Goal: Leave review/rating

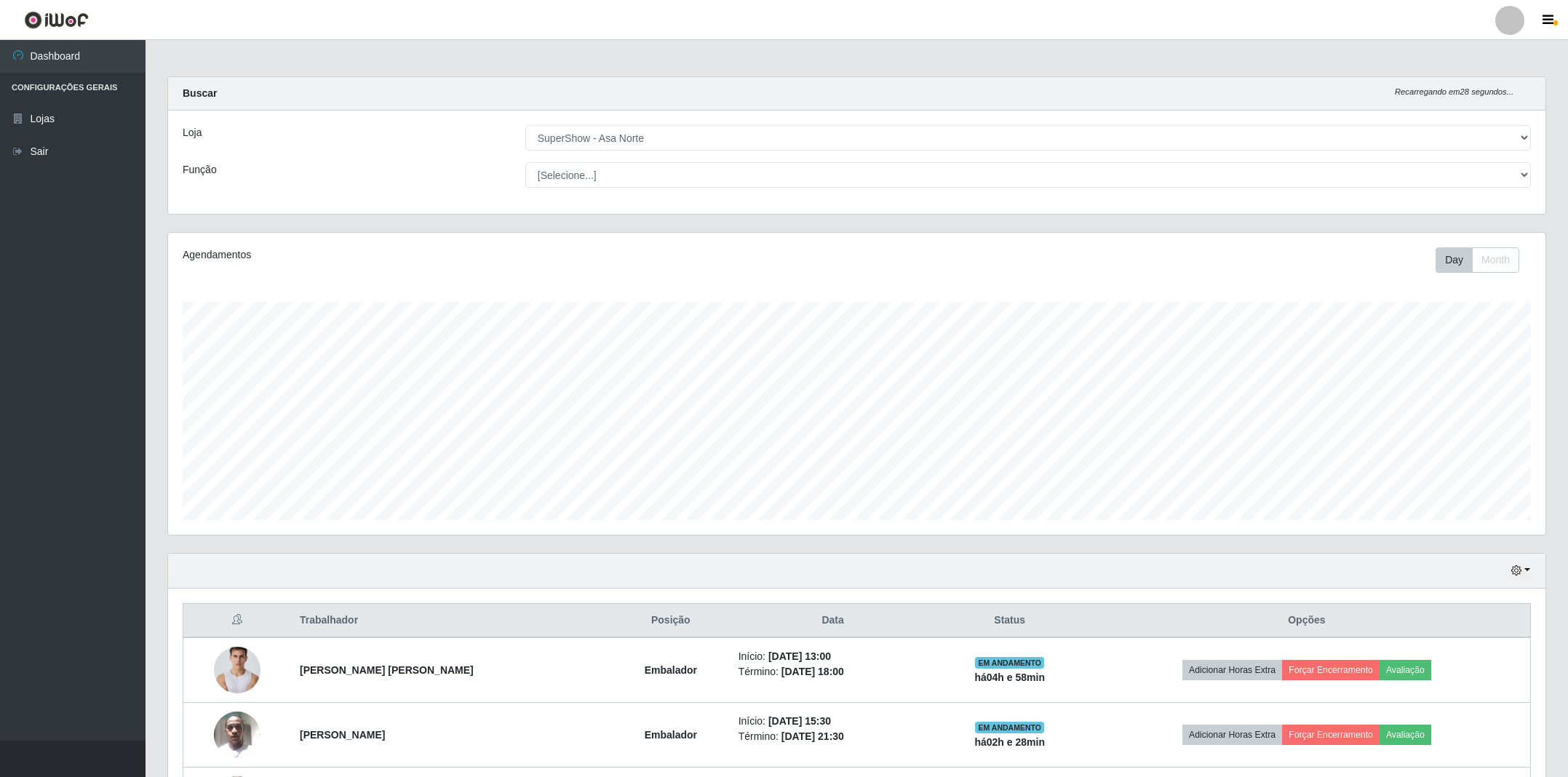
select select "71"
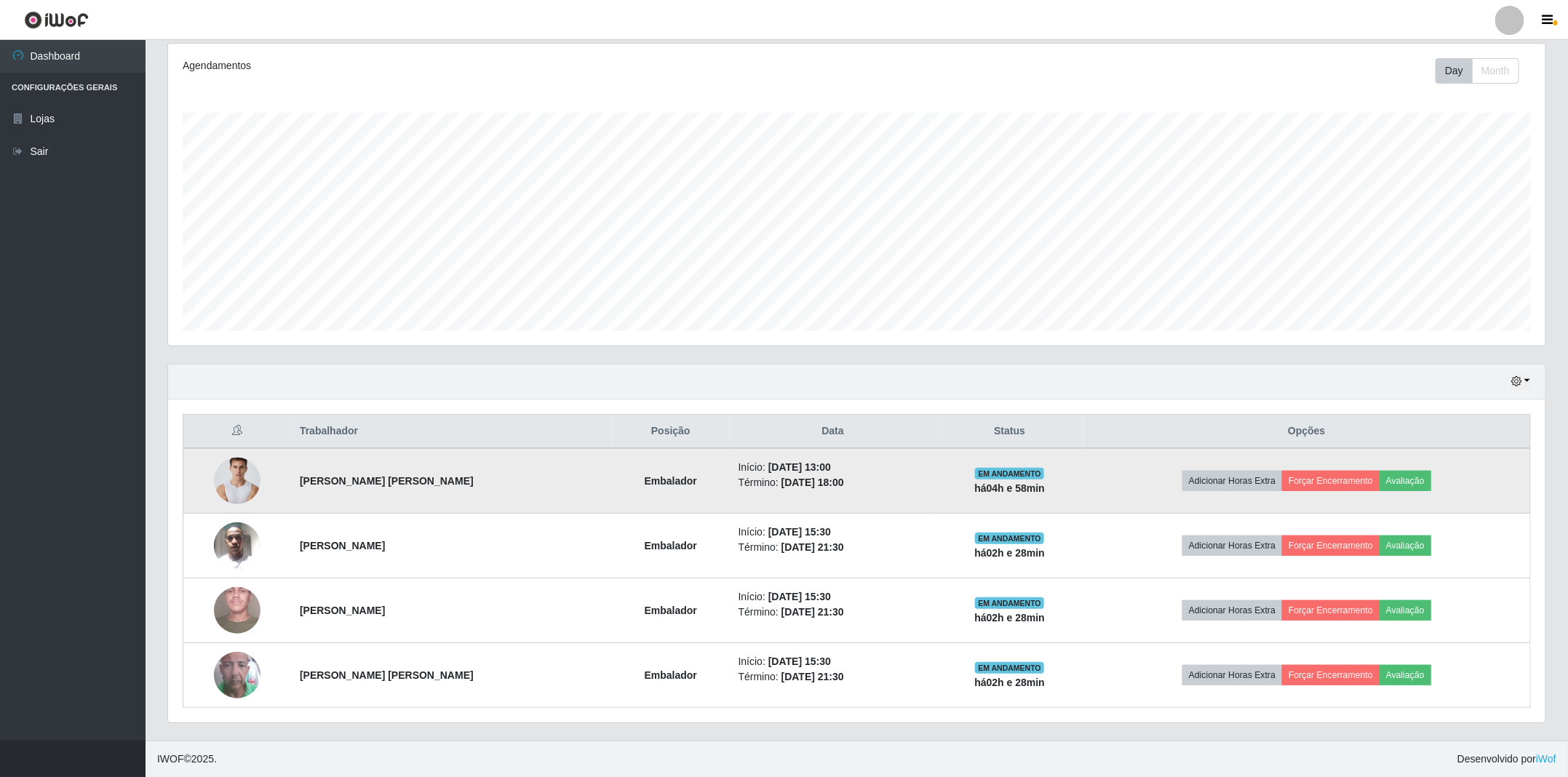
scroll to position [304, 1376]
click at [1422, 476] on button "Avaliação" at bounding box center [1405, 481] width 52 height 21
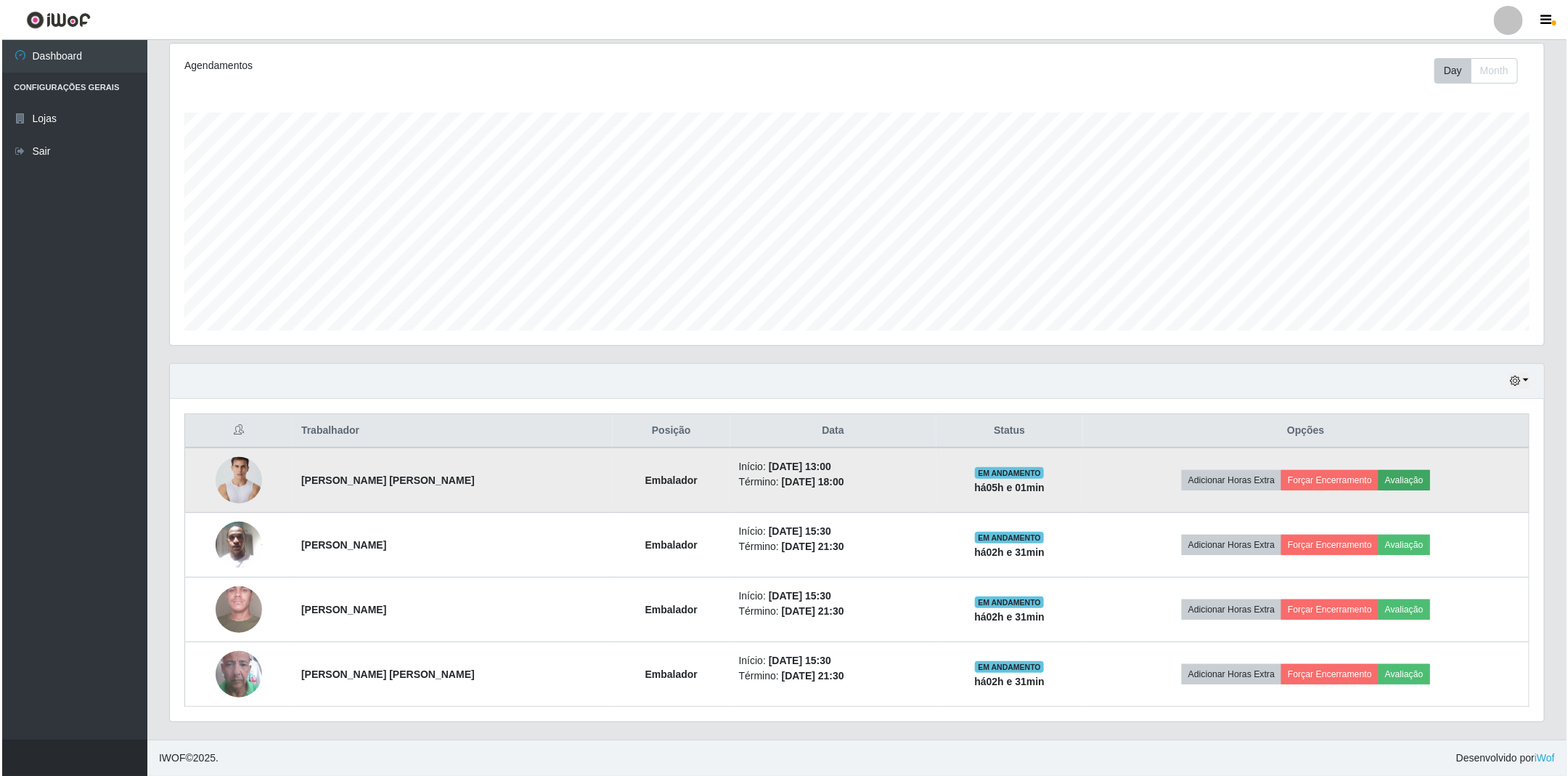
scroll to position [303, 1359]
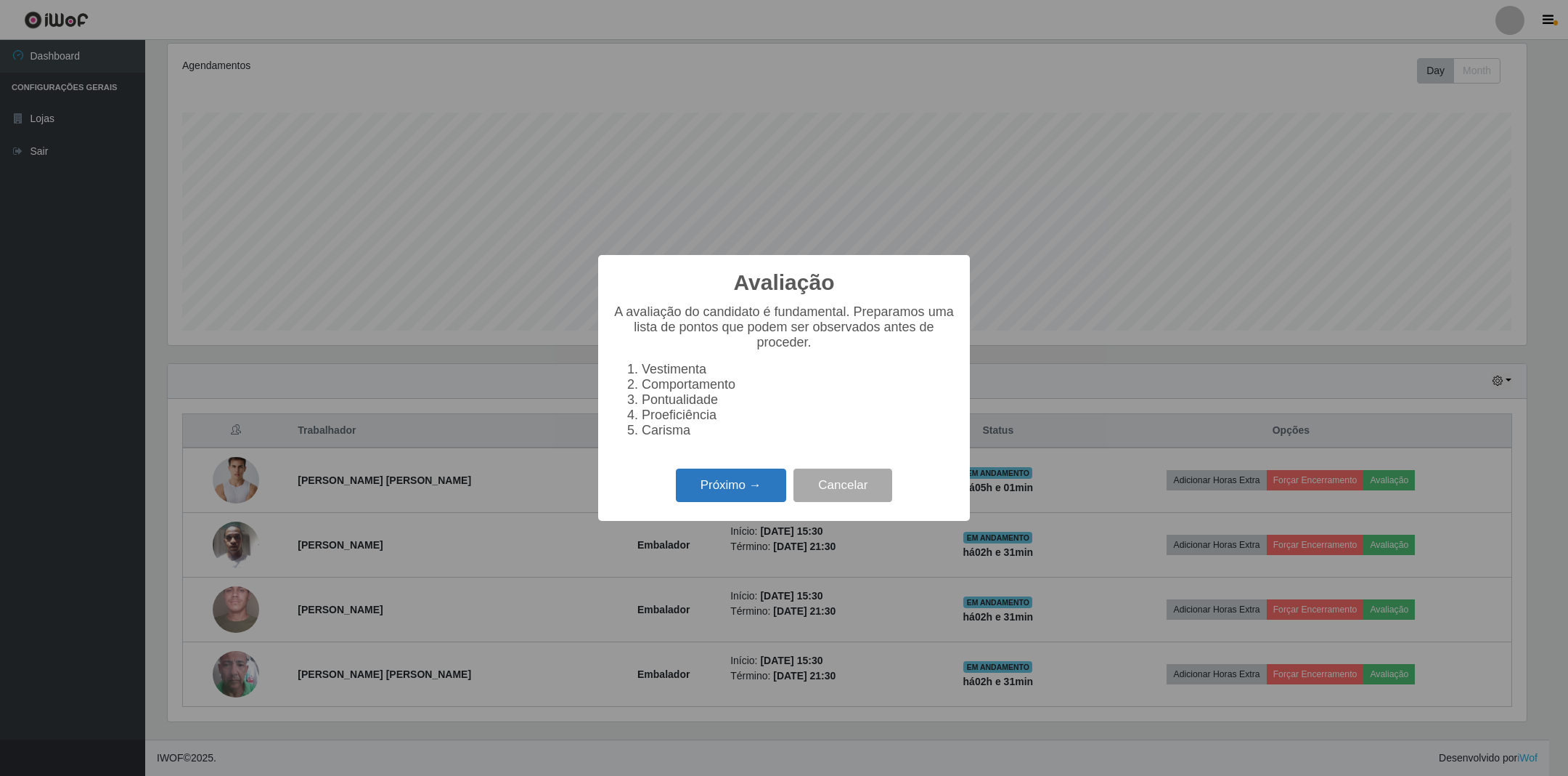
click at [763, 493] on button "Próximo →" at bounding box center [730, 485] width 110 height 34
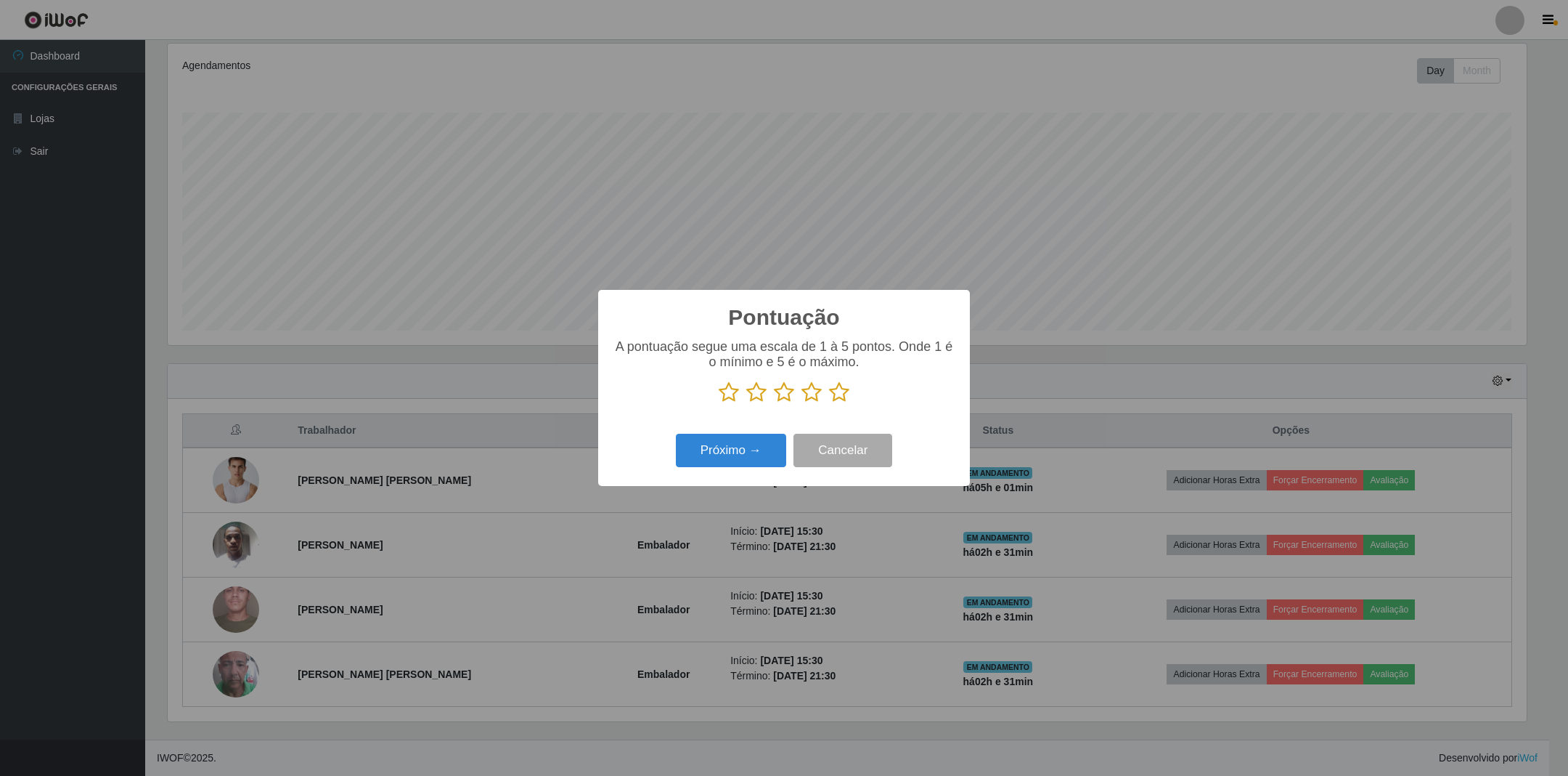
click at [847, 393] on icon at bounding box center [840, 392] width 21 height 22
click at [829, 403] on input "radio" at bounding box center [829, 403] width 0 height 0
click at [747, 445] on button "Próximo →" at bounding box center [730, 450] width 110 height 34
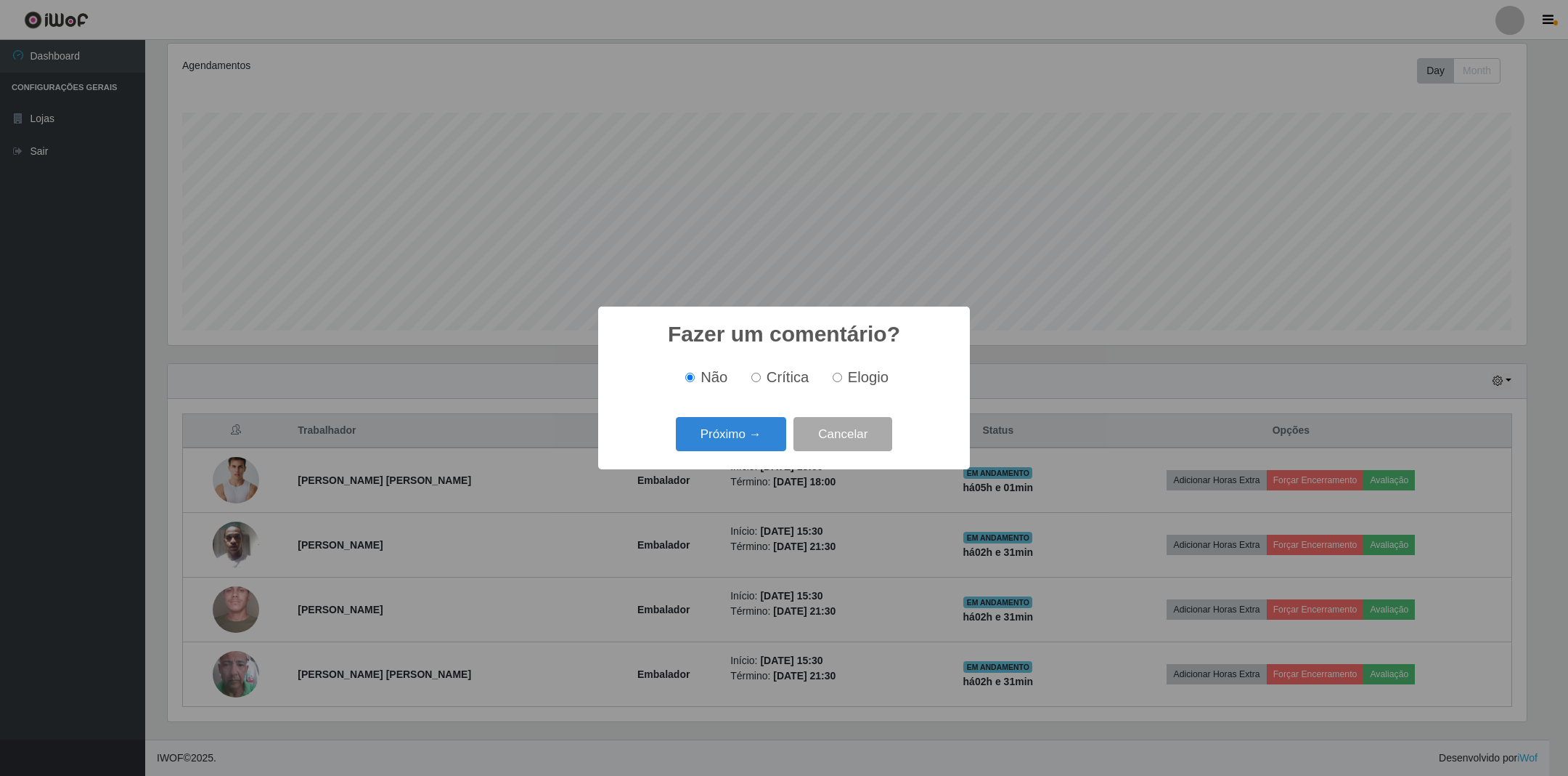
click at [840, 380] on input "Elogio" at bounding box center [838, 378] width 9 height 9
radio input "true"
click at [762, 434] on button "Próximo →" at bounding box center [730, 434] width 110 height 34
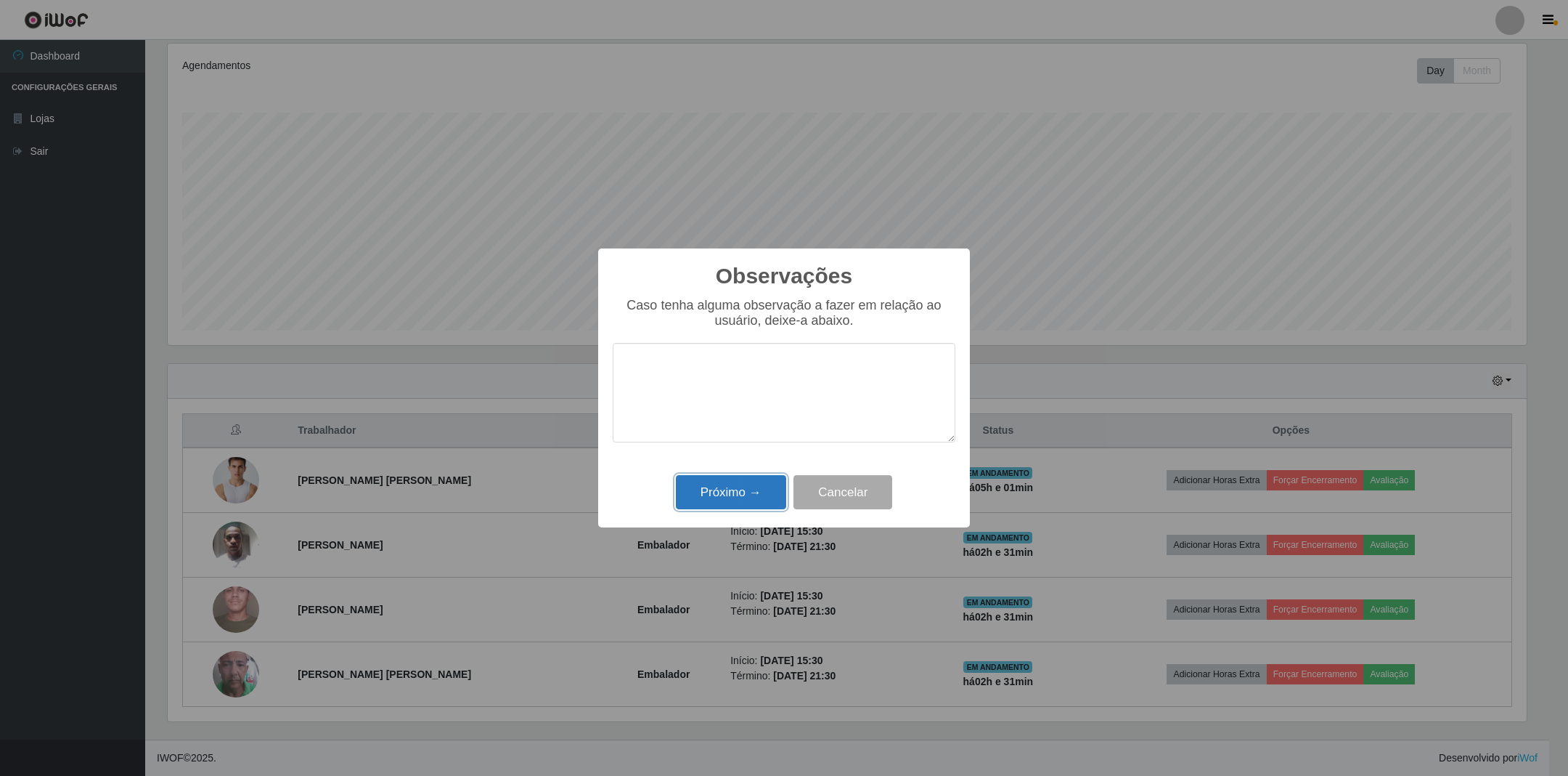
click at [769, 484] on button "Próximo →" at bounding box center [730, 492] width 110 height 34
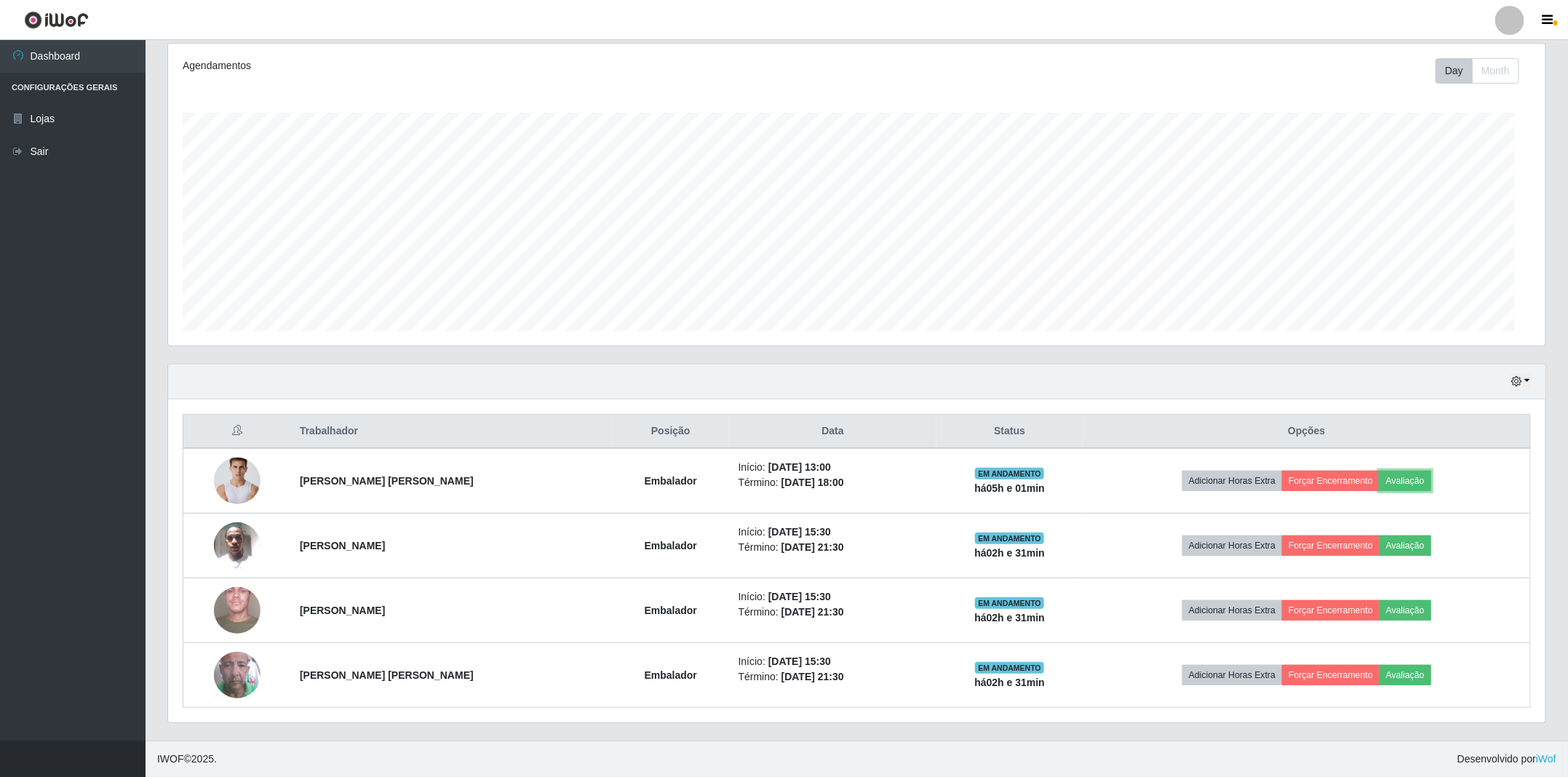
scroll to position [304, 1376]
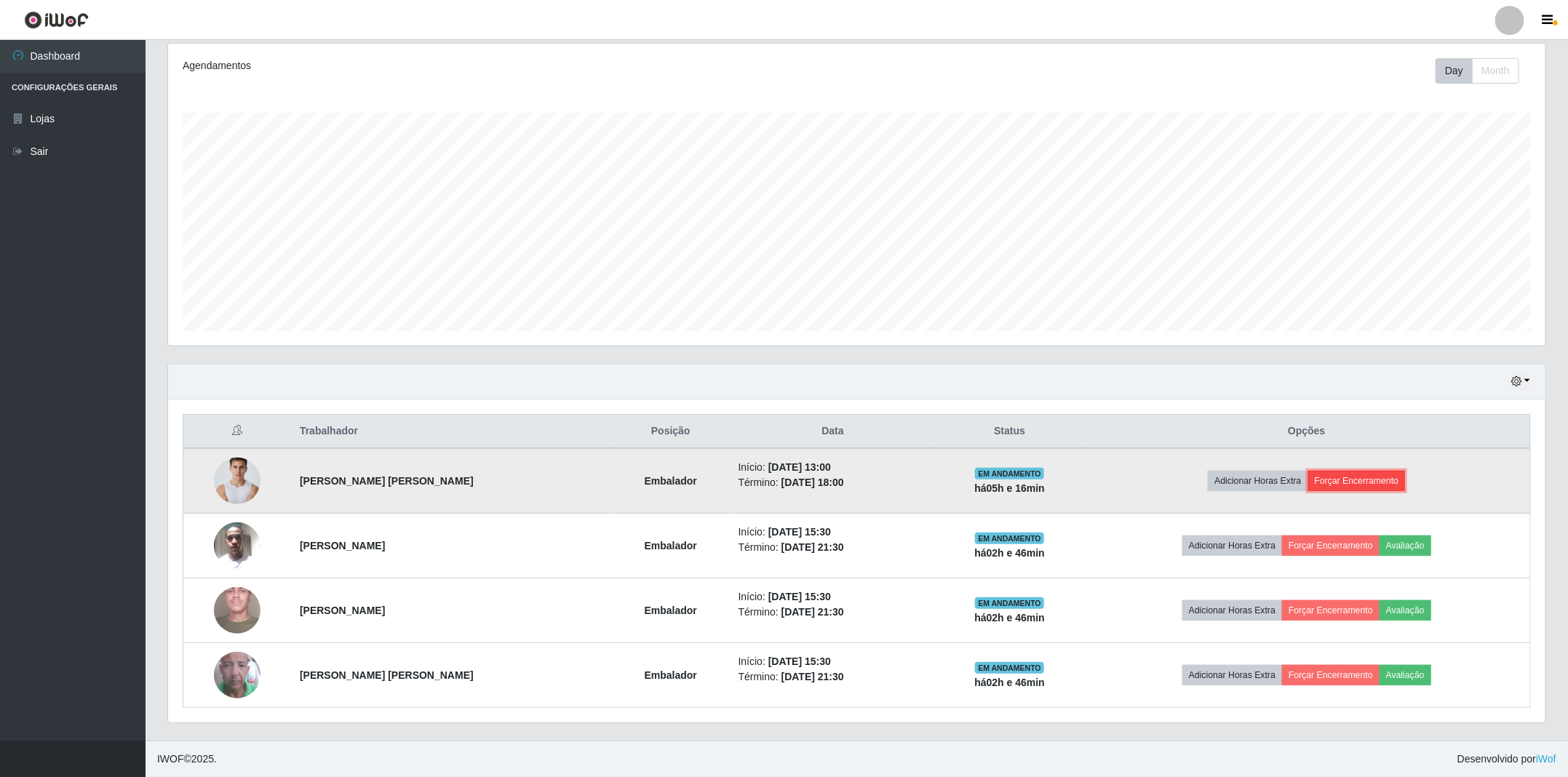
click at [1332, 473] on button "Forçar Encerramento" at bounding box center [1357, 481] width 97 height 21
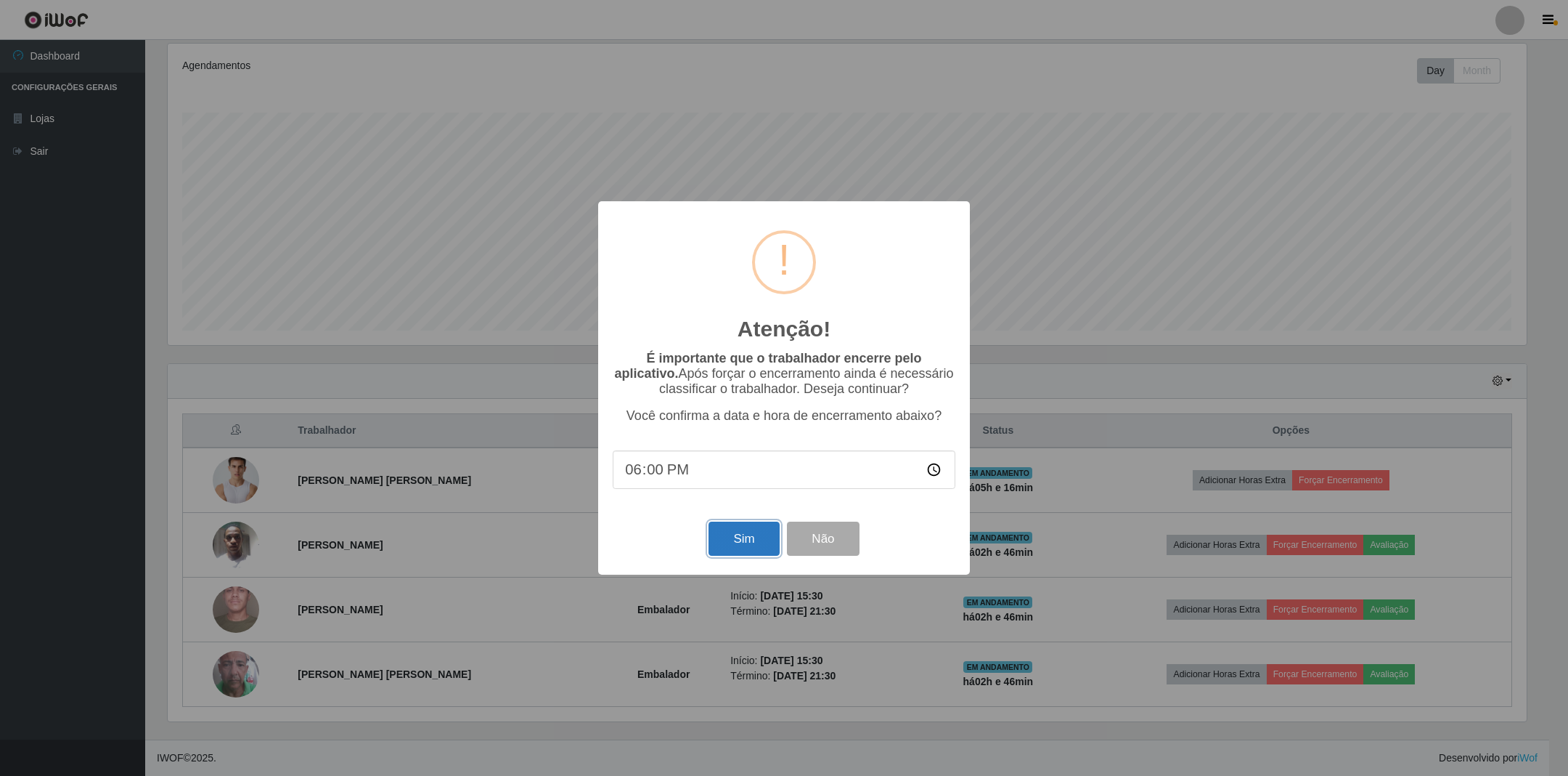
click at [743, 542] on button "Sim" at bounding box center [744, 539] width 71 height 34
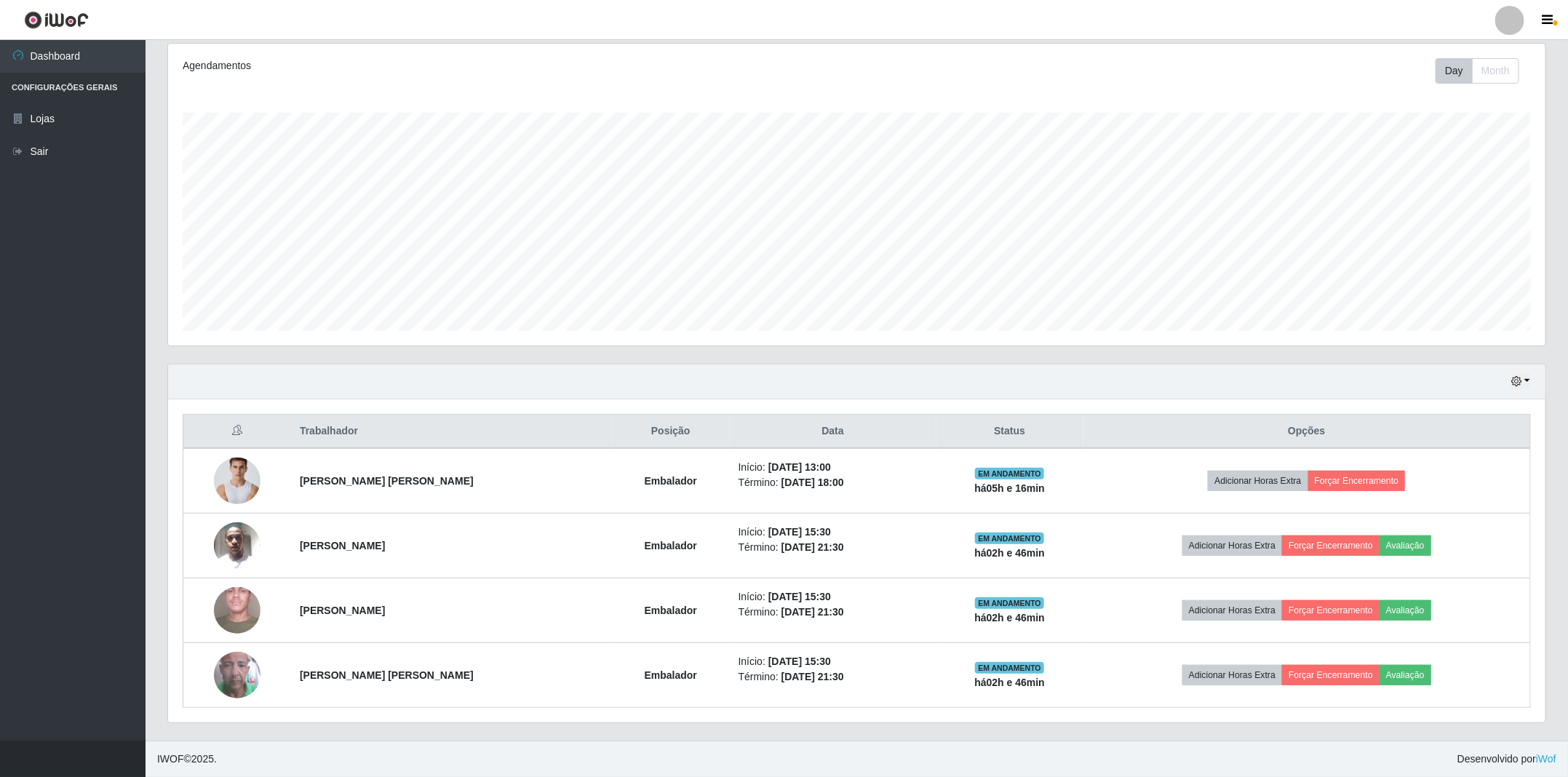
scroll to position [304, 1379]
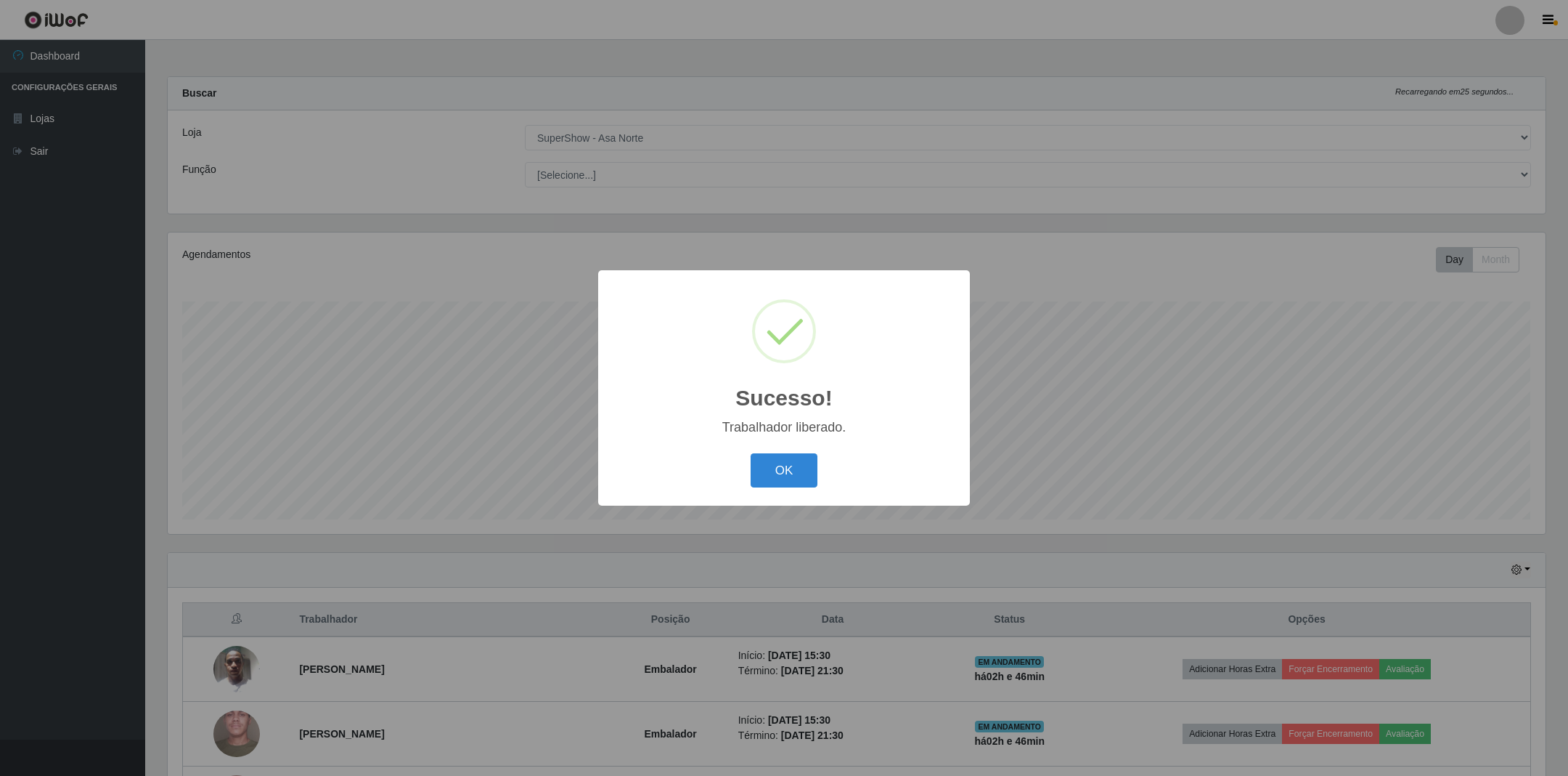
drag, startPoint x: 785, startPoint y: 471, endPoint x: 795, endPoint y: 462, distance: 13.5
click at [786, 471] on button "OK" at bounding box center [784, 470] width 68 height 34
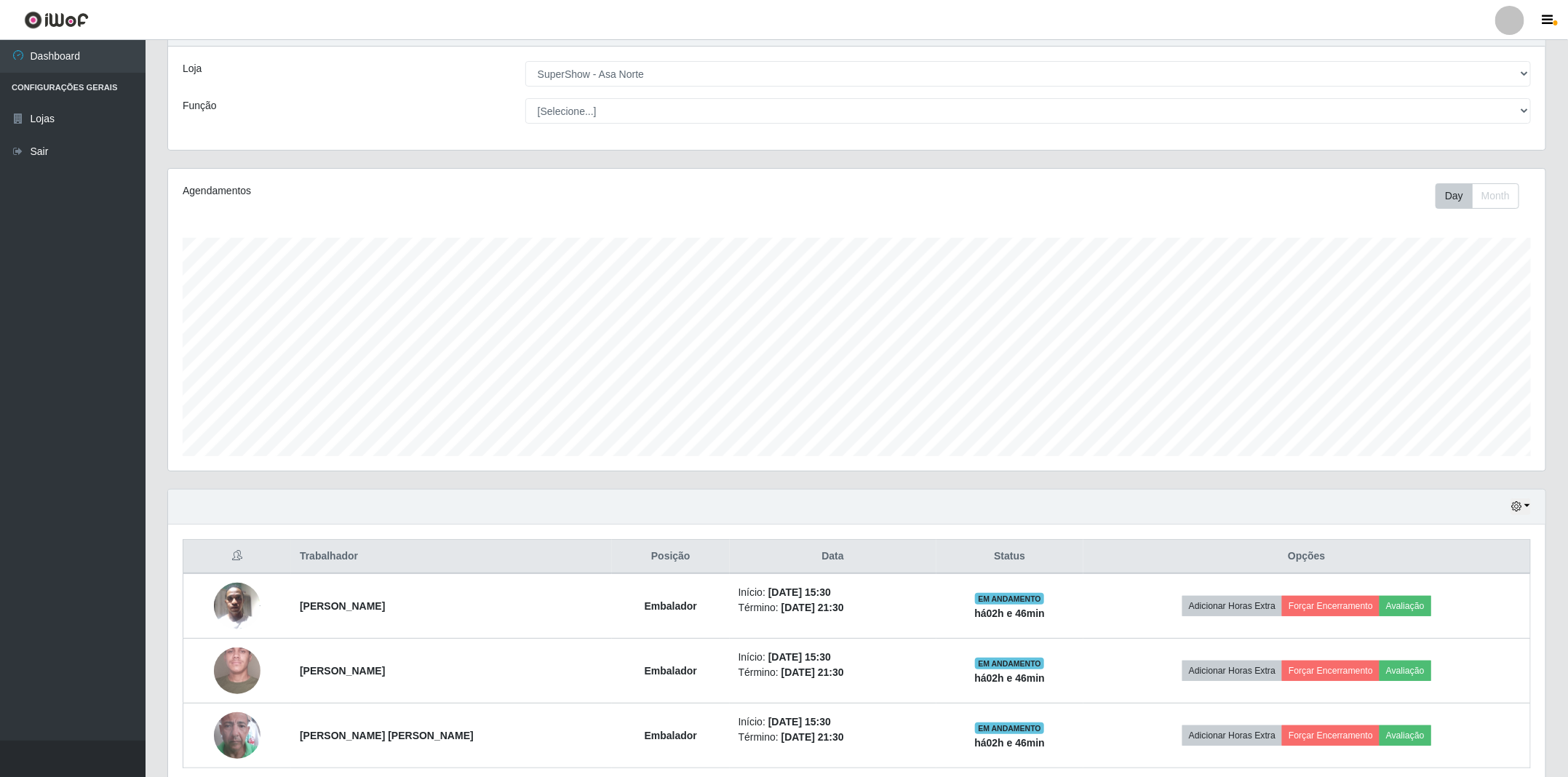
scroll to position [129, 0]
